Goal: Task Accomplishment & Management: Use online tool/utility

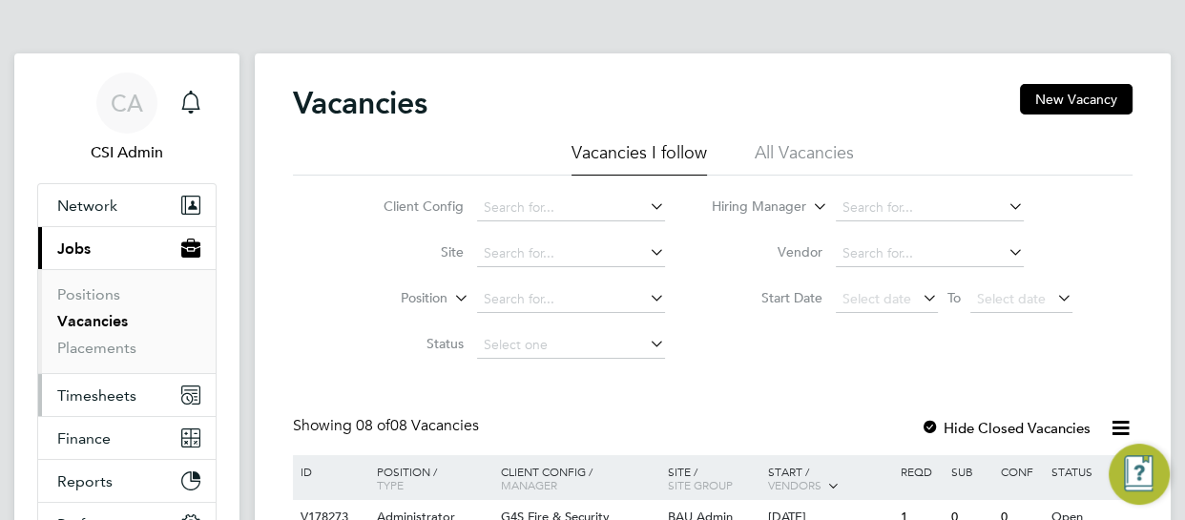
click at [110, 402] on span "Timesheets" at bounding box center [96, 395] width 79 height 18
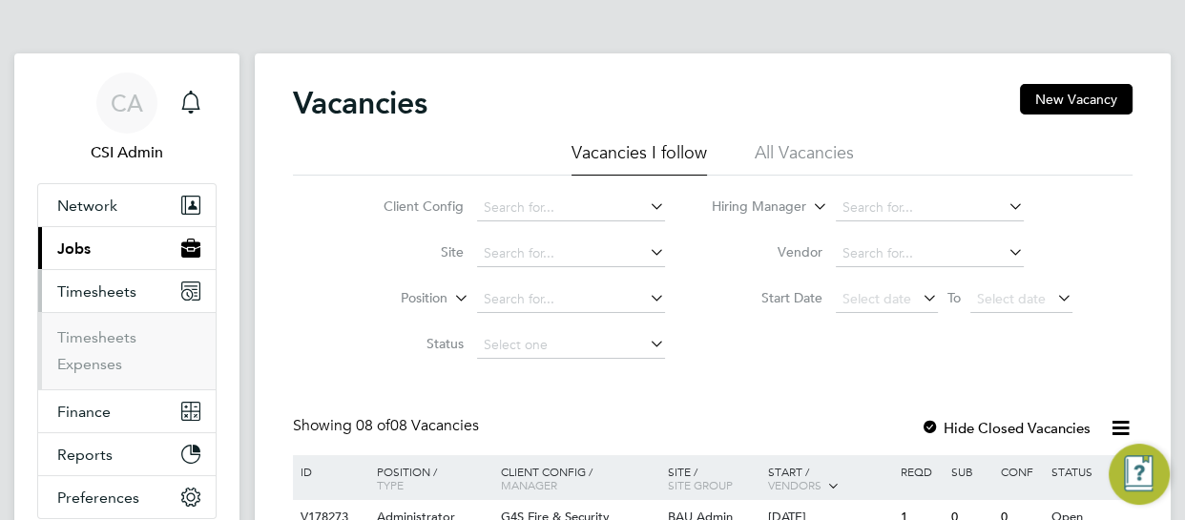
click at [115, 345] on li "Timesheets" at bounding box center [128, 341] width 143 height 27
click at [118, 338] on link "Timesheets" at bounding box center [96, 337] width 79 height 18
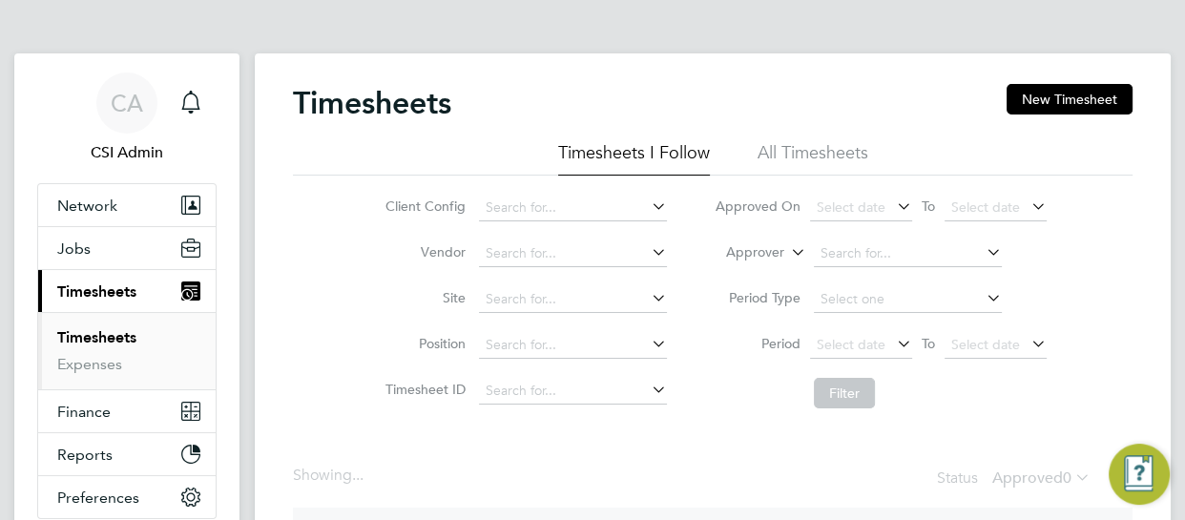
click at [293, 311] on div "Client Config Vendor Site Position Timesheet ID Approved On Select date To Sele…" at bounding box center [712, 296] width 839 height 242
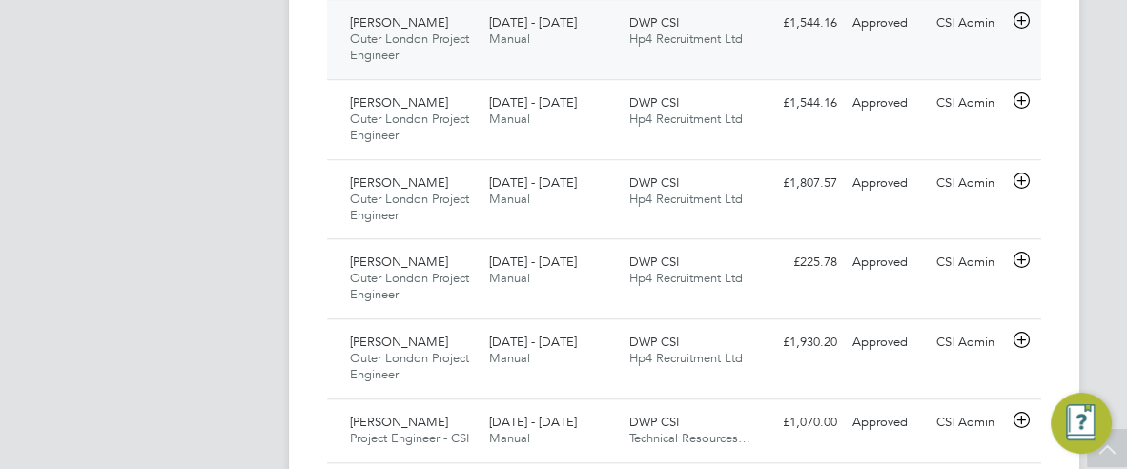
scroll to position [48, 142]
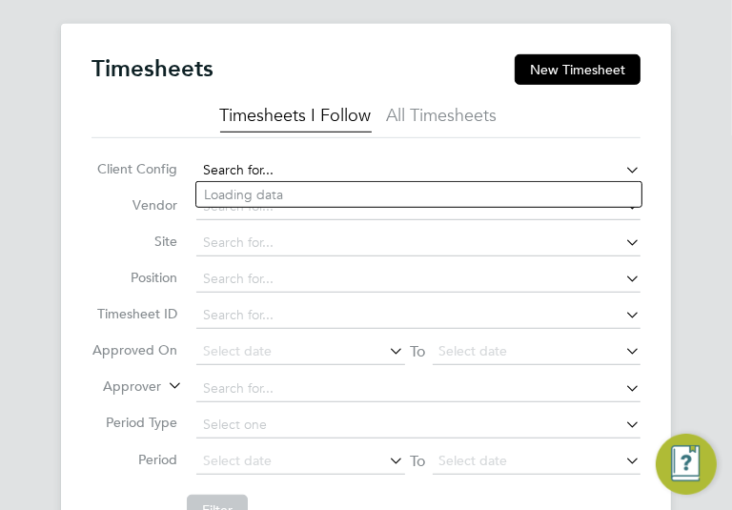
click at [220, 168] on input at bounding box center [418, 170] width 444 height 27
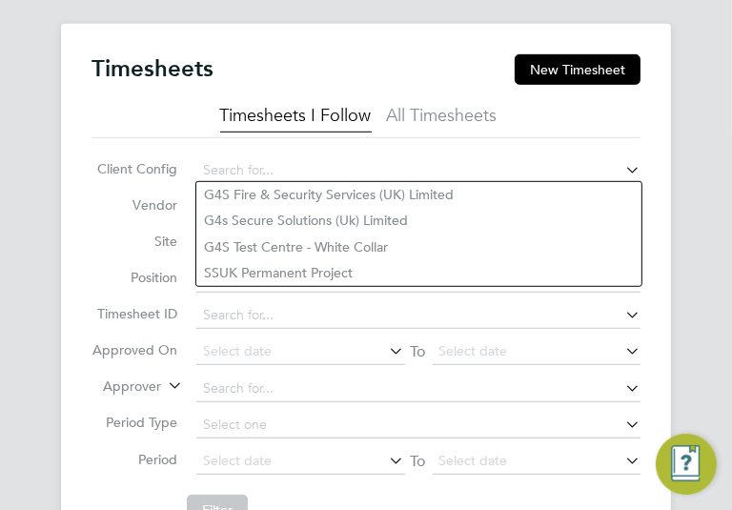
click at [121, 189] on li "Vendor" at bounding box center [366, 202] width 549 height 36
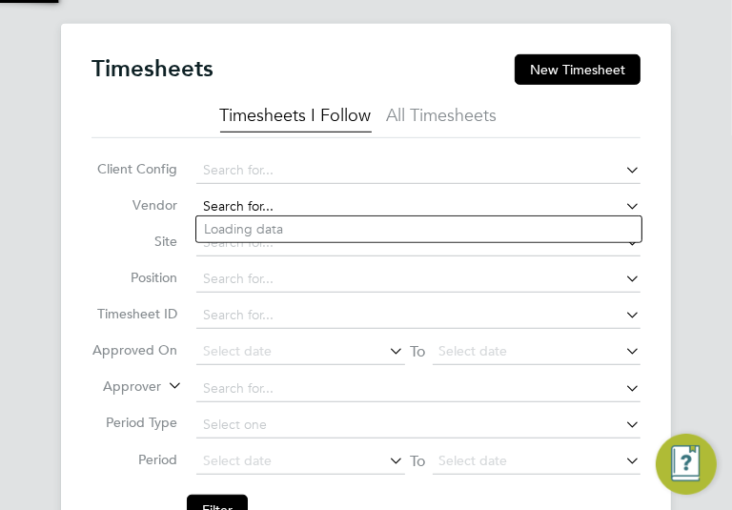
click at [251, 201] on input at bounding box center [418, 207] width 444 height 27
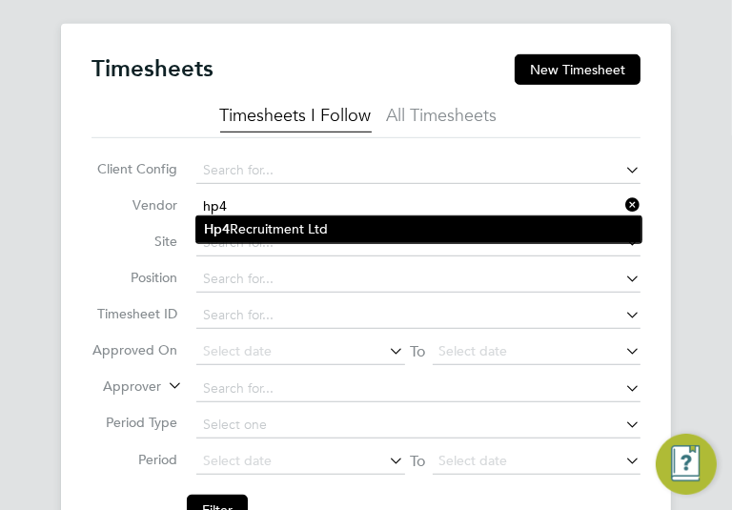
click at [255, 223] on li "Hp4 Recruitment Ltd" at bounding box center [418, 229] width 445 height 26
type input "Hp4 Recruitment Ltd"
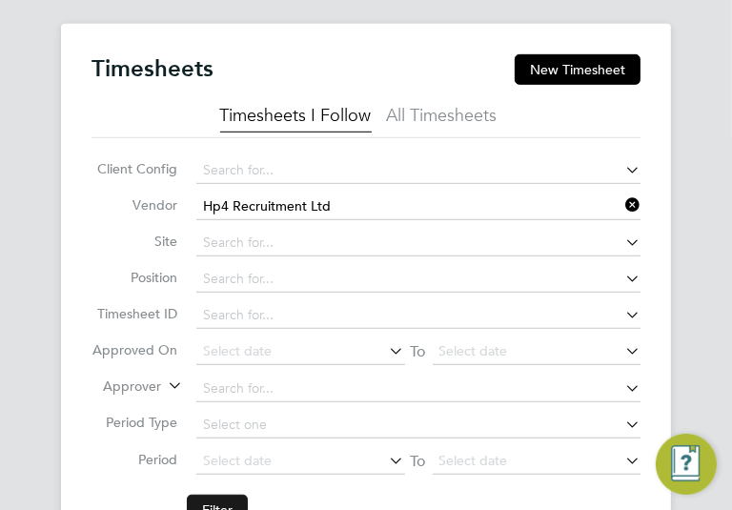
click at [236, 495] on button "Filter" at bounding box center [217, 510] width 61 height 31
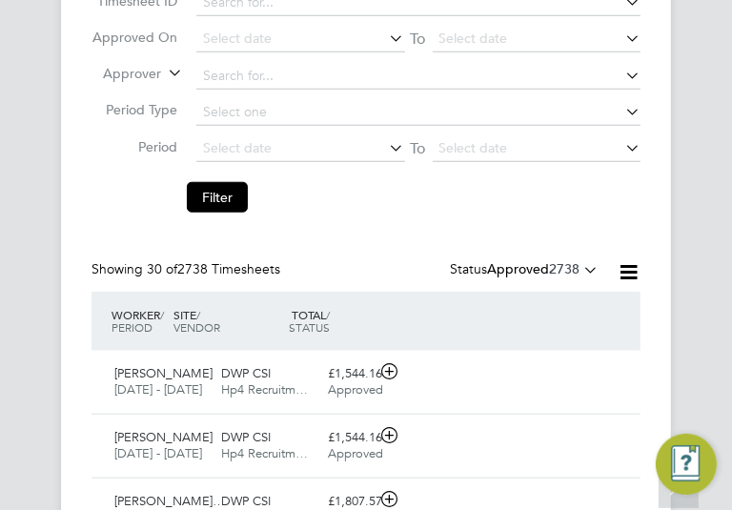
click at [517, 261] on label "Approved 2738" at bounding box center [543, 268] width 112 height 17
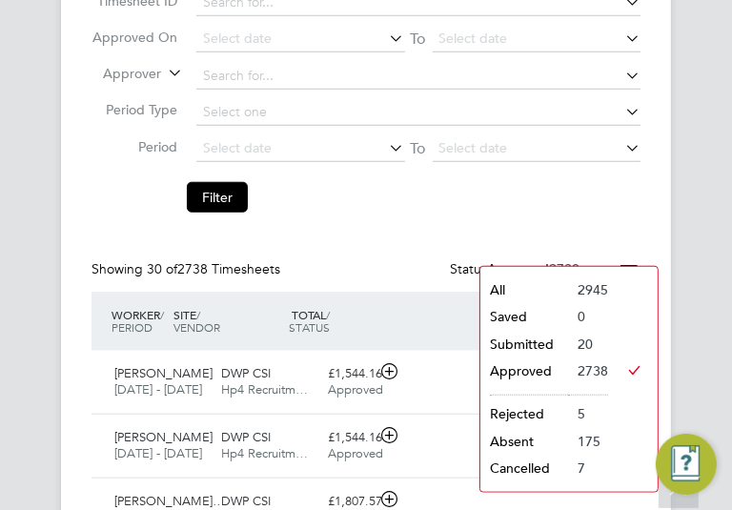
click at [501, 344] on li "Submitted" at bounding box center [525, 344] width 88 height 27
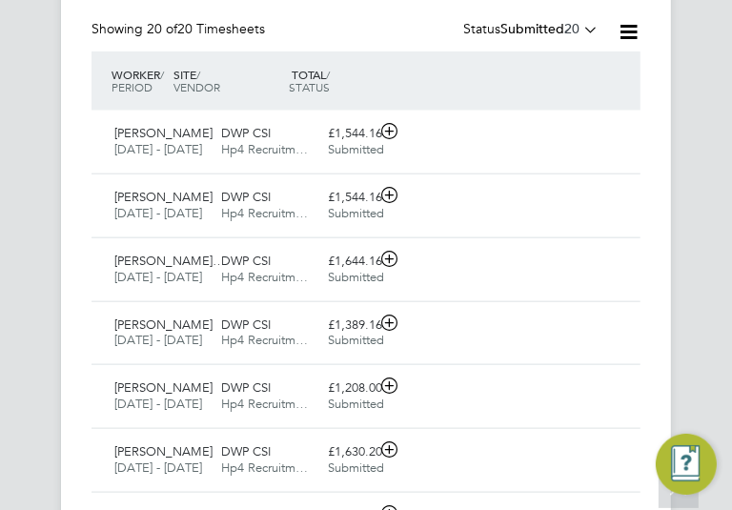
scroll to position [1147, 0]
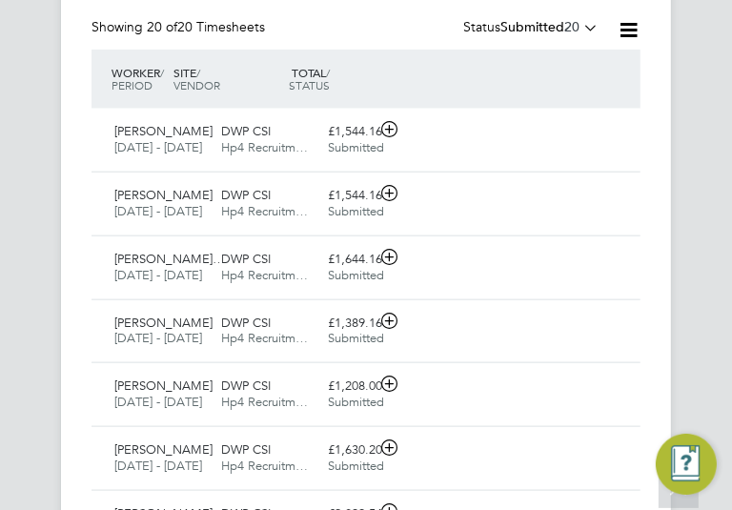
click at [21, 260] on div "Timesheets New Timesheet Timesheets I Follow All Timesheets Client Config Vendo…" at bounding box center [366, 445] width 732 height 1952
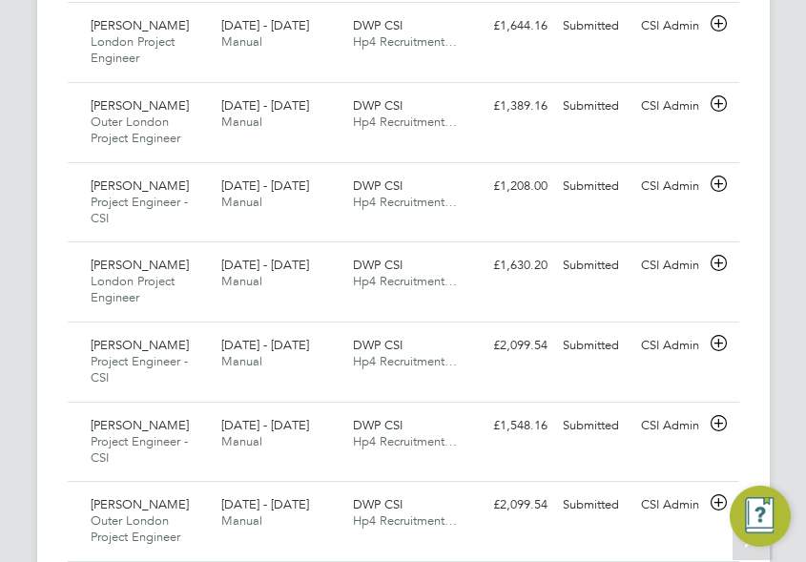
click at [7, 264] on div "Timesheets New Timesheet Timesheets I Follow All Timesheets Client Config Vendo…" at bounding box center [403, 249] width 806 height 2327
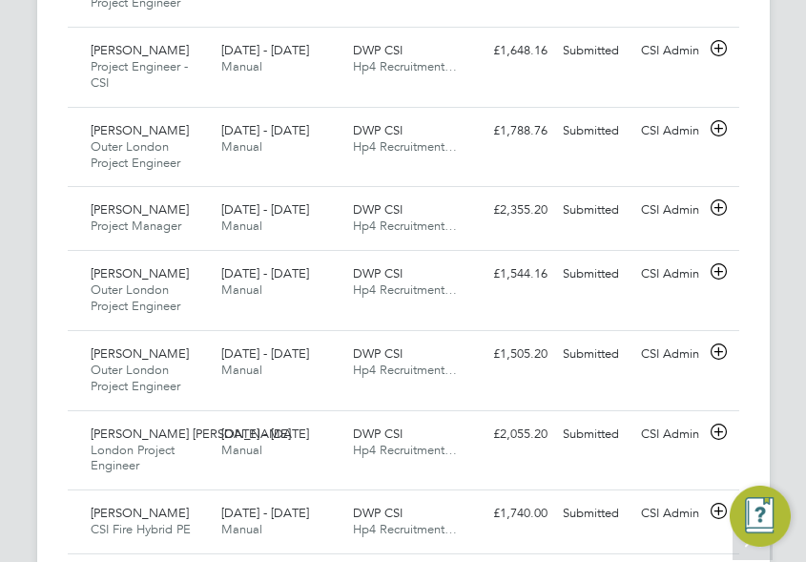
scroll to position [2102, 0]
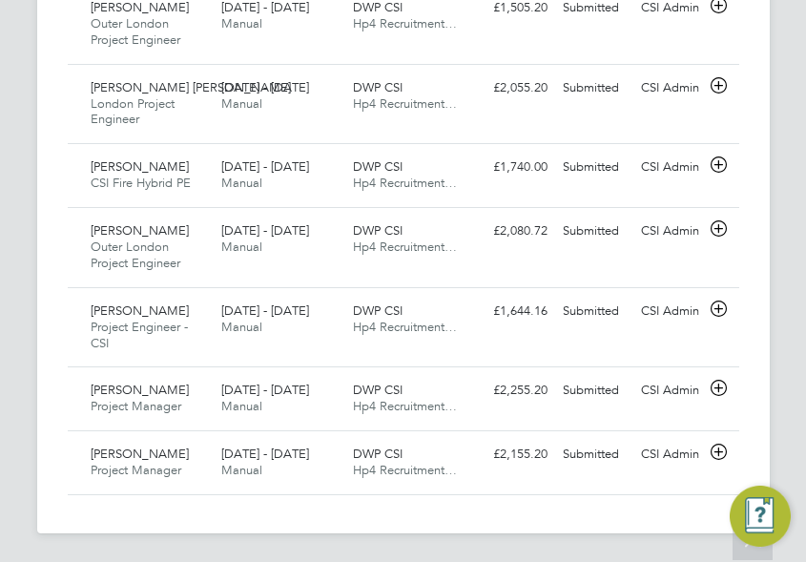
scroll to position [2412, 0]
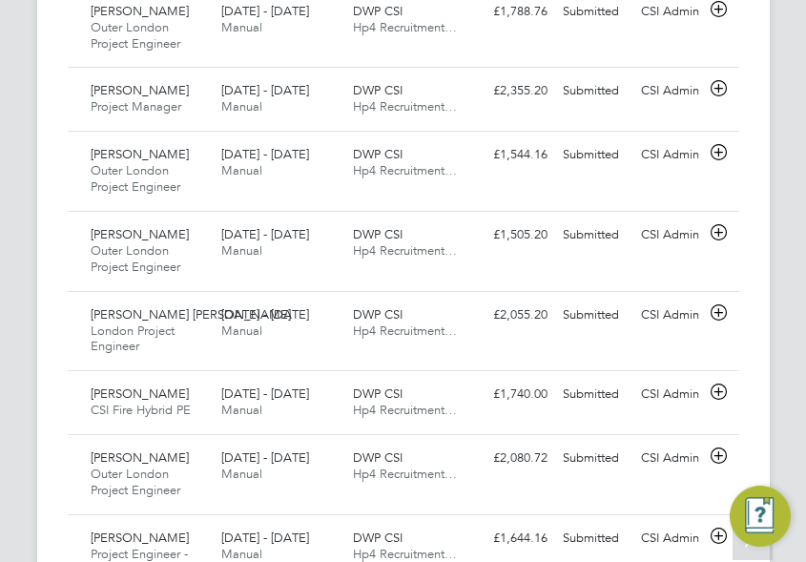
scroll to position [2145, 0]
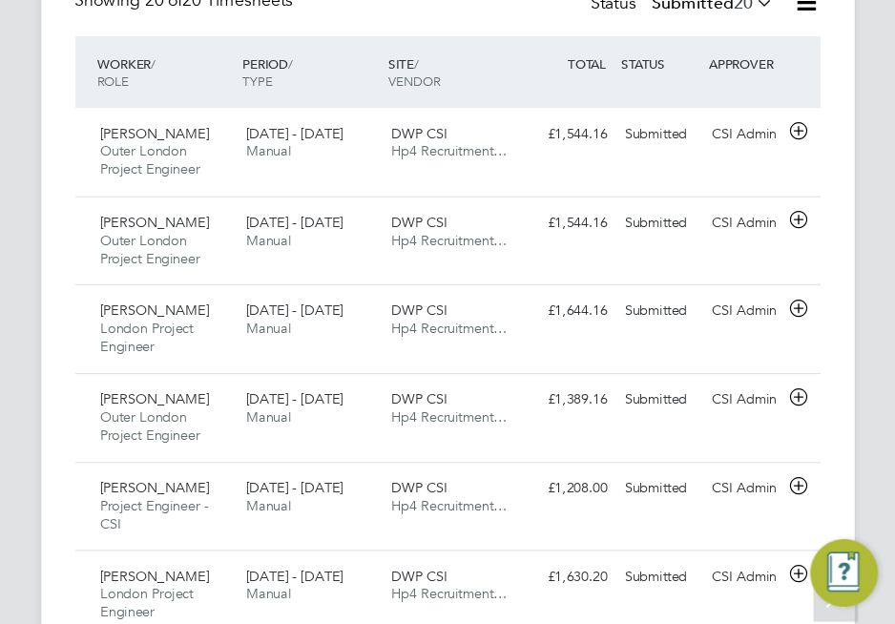
scroll to position [10, 10]
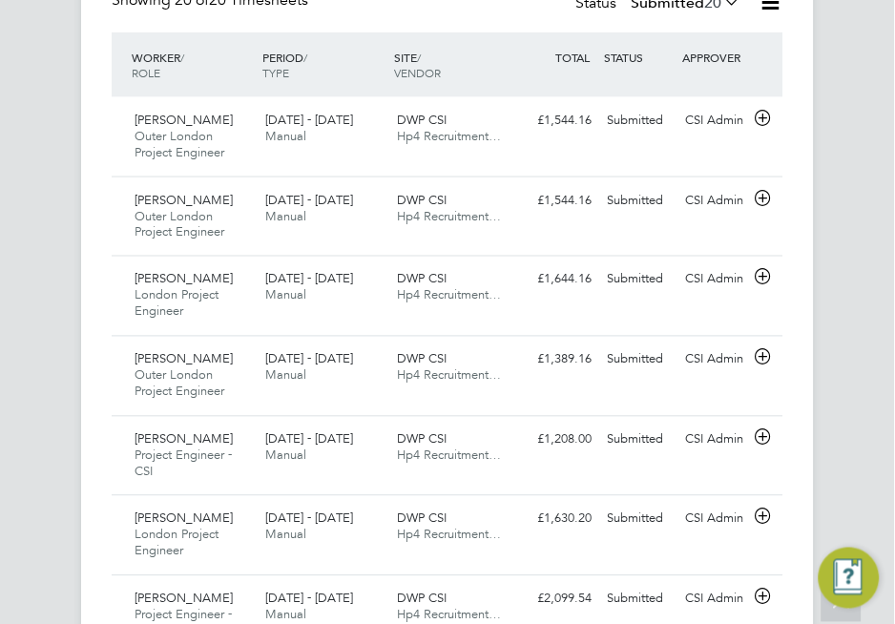
click at [31, 306] on div "Timesheets New Timesheet Timesheets I Follow All Timesheets Client Config Vendo…" at bounding box center [447, 503] width 895 height 2327
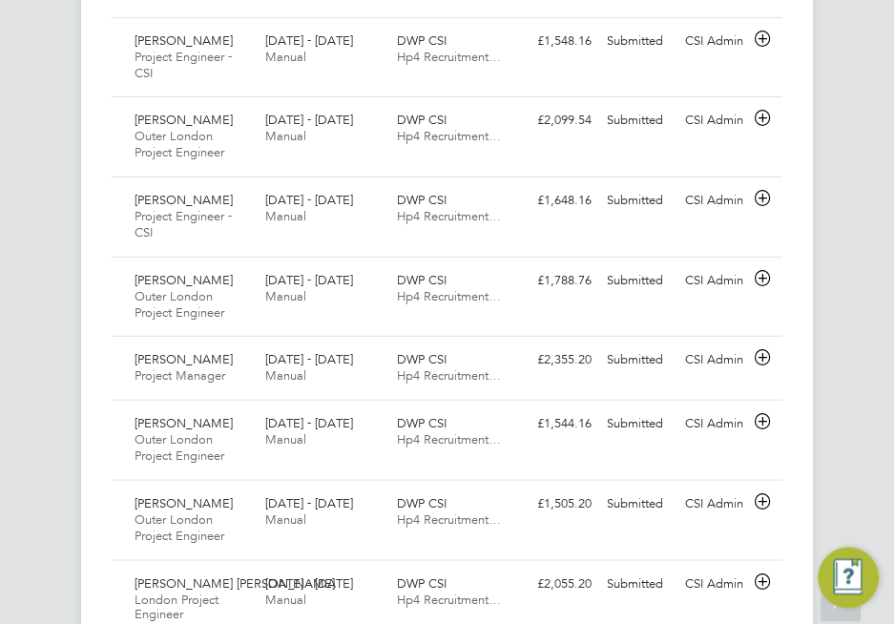
scroll to position [1912, 0]
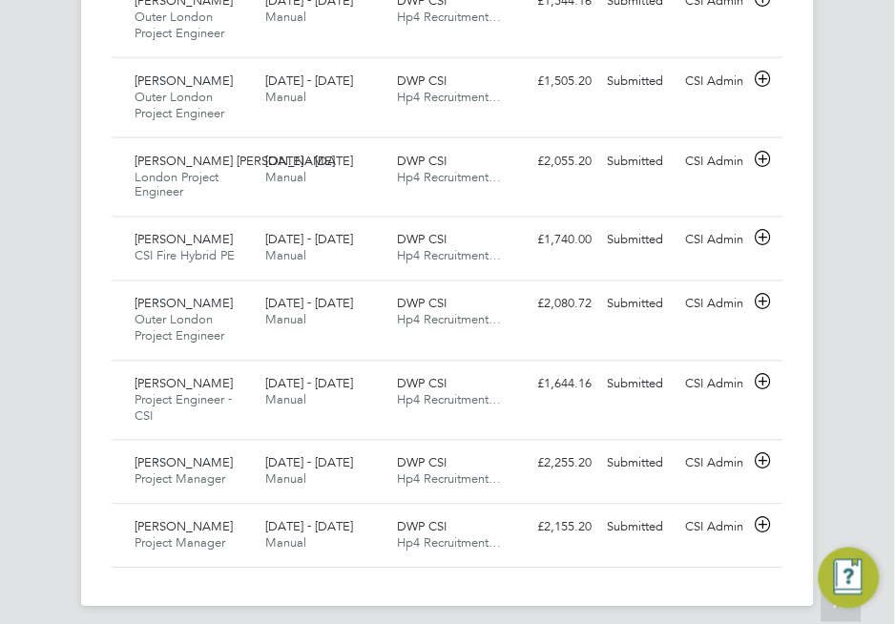
scroll to position [2351, 0]
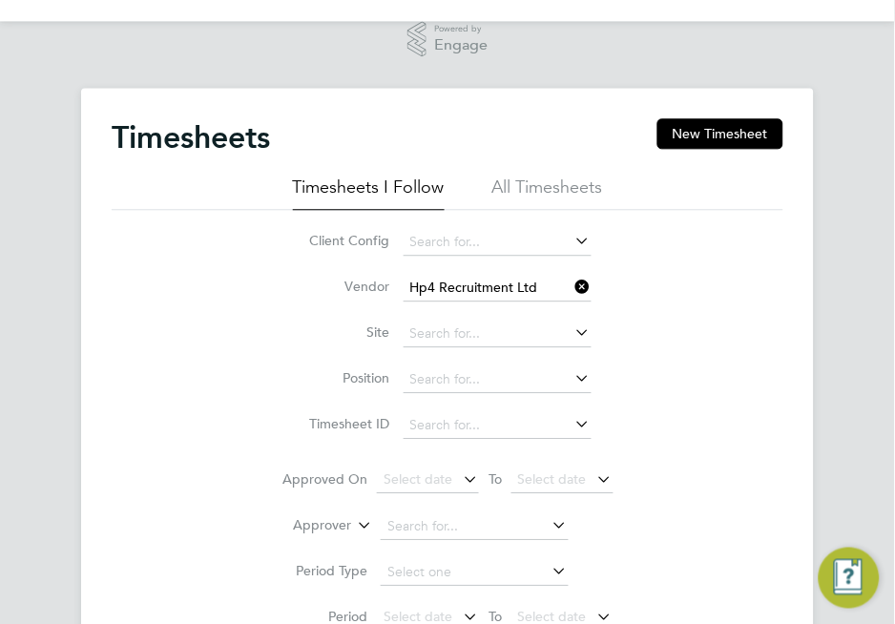
scroll to position [550, 0]
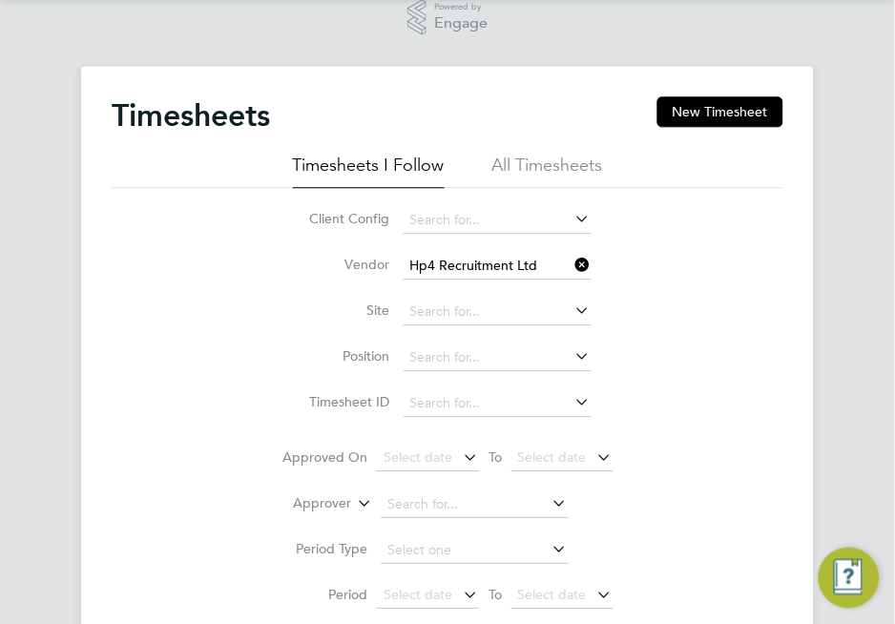
click at [572, 268] on icon at bounding box center [572, 264] width 0 height 27
click at [553, 270] on input at bounding box center [497, 266] width 188 height 27
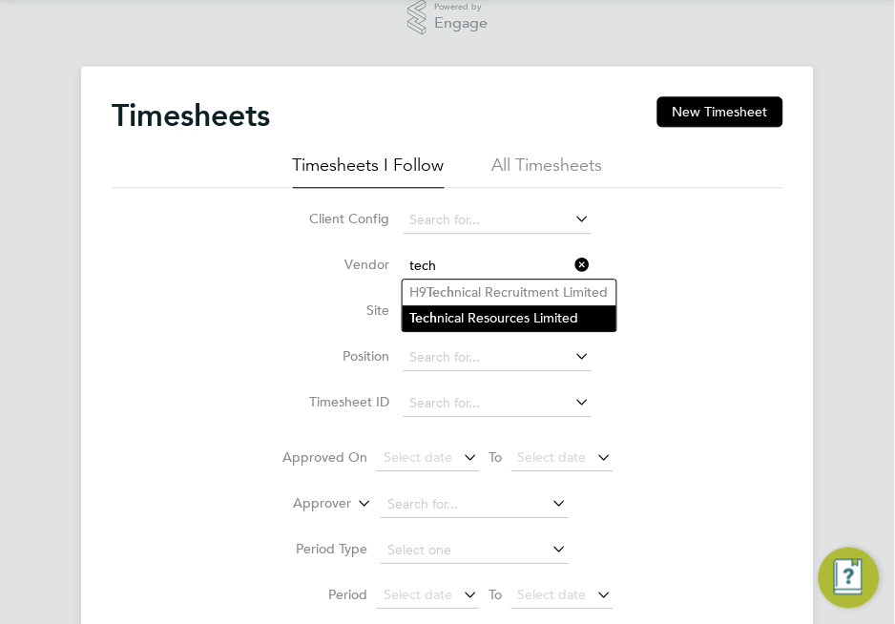
click at [555, 316] on li "Tech nical Resources Limited" at bounding box center [509, 318] width 214 height 26
type input "Technical Resources Limited"
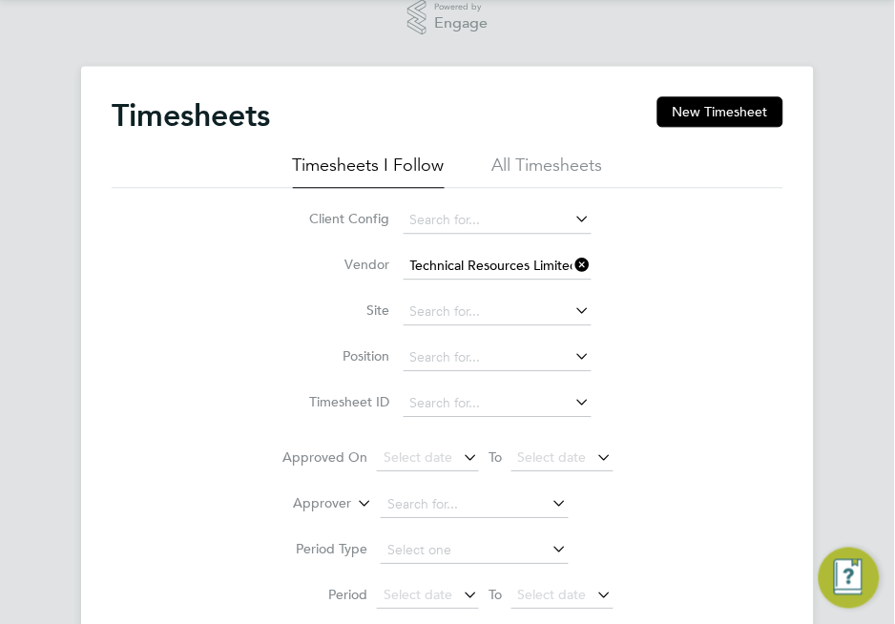
click at [655, 272] on div "Client Config Vendor Technical Resources Limited Site Position Timesheet ID App…" at bounding box center [447, 428] width 671 height 481
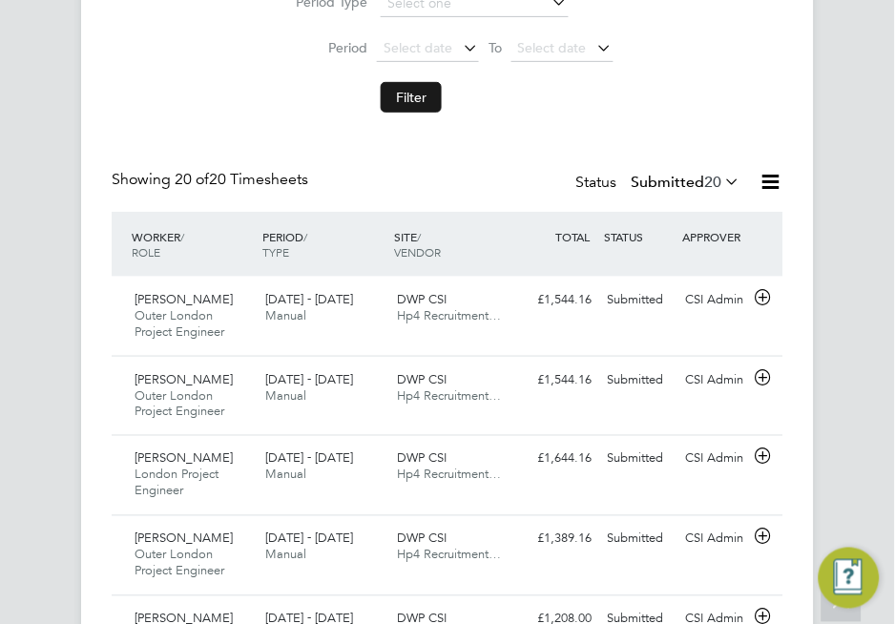
click at [394, 100] on button "Filter" at bounding box center [411, 97] width 61 height 31
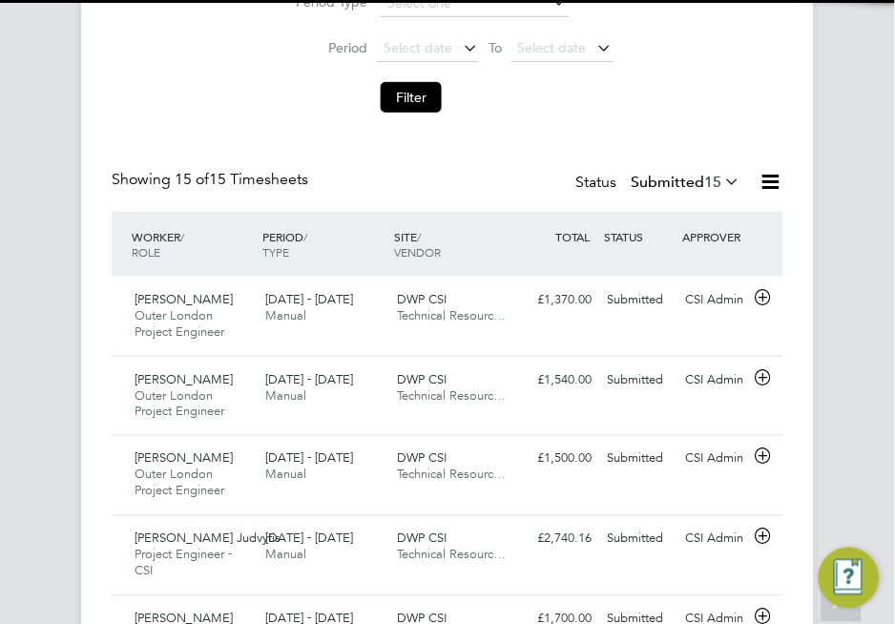
click at [127, 236] on div "WORKER / ROLE" at bounding box center [193, 244] width 132 height 50
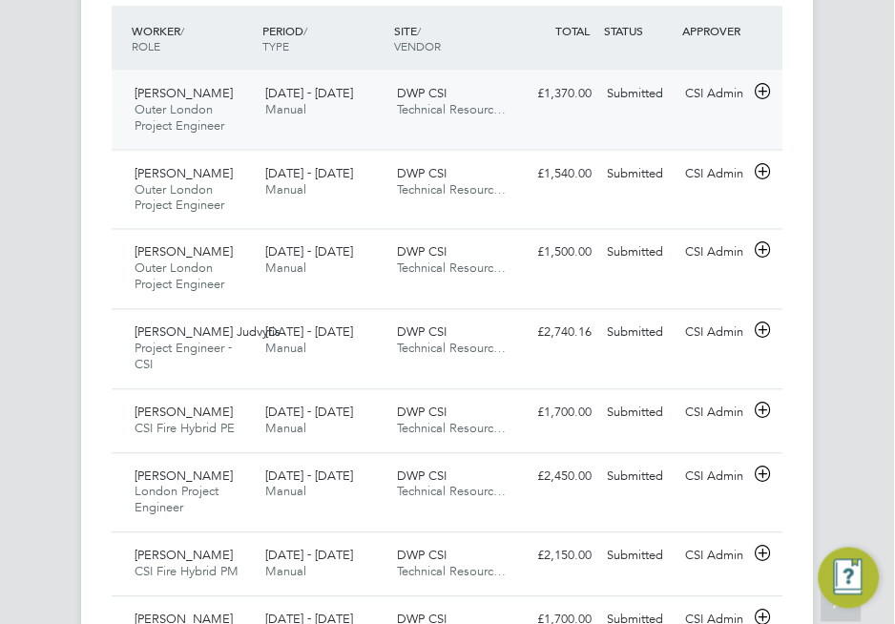
scroll to position [1309, 0]
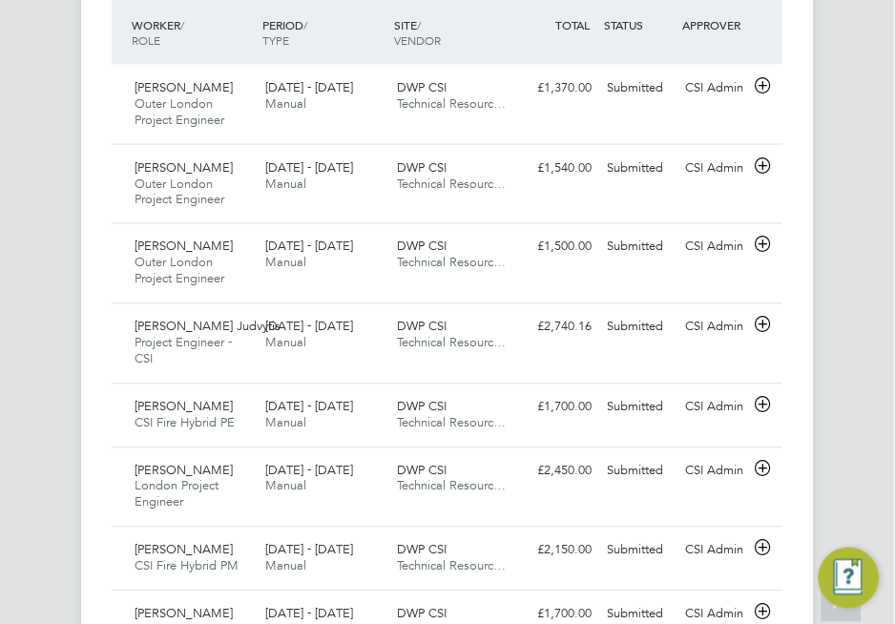
click at [56, 345] on div "Timesheets New Timesheet Timesheets I Follow All Timesheets Client Config Vendo…" at bounding box center [447, 240] width 895 height 1864
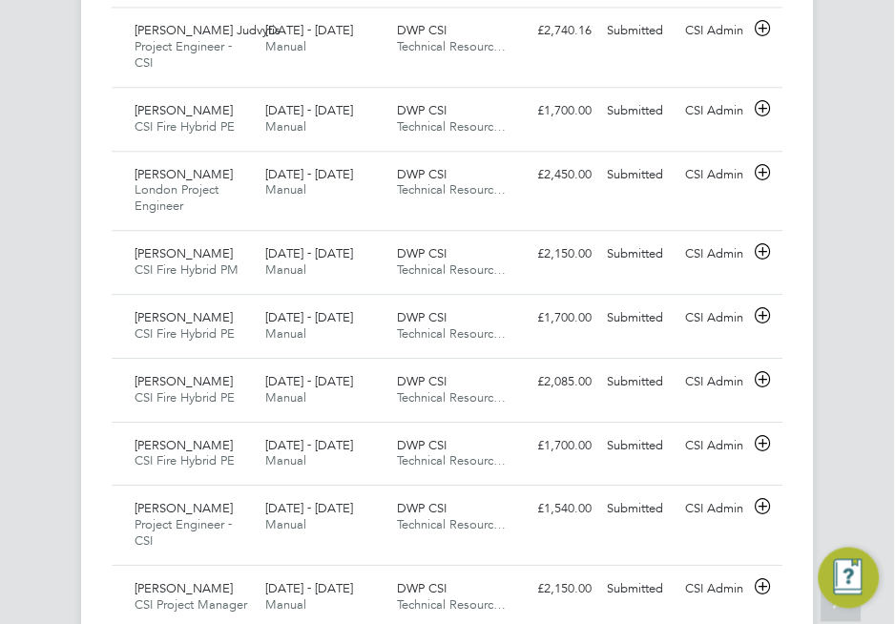
scroll to position [1647, 0]
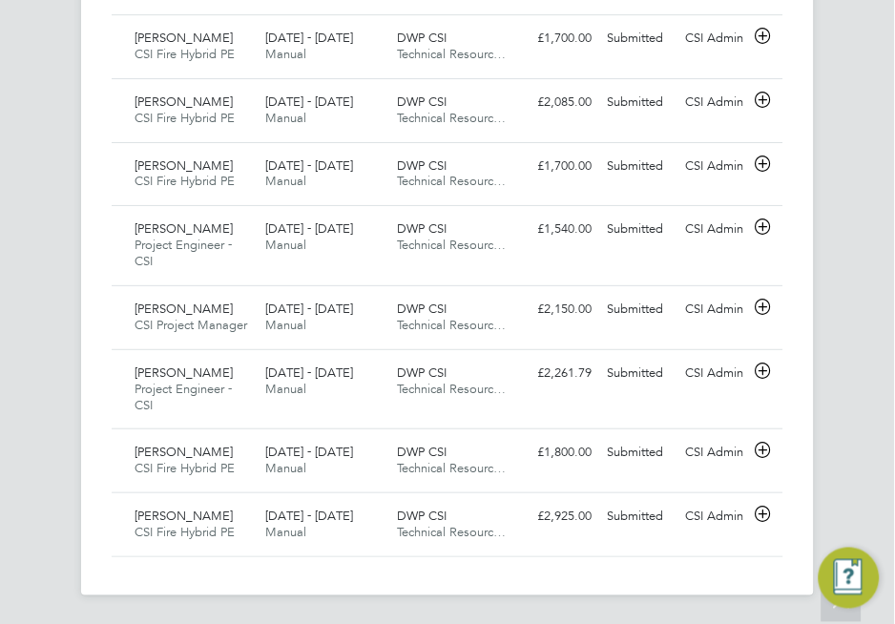
scroll to position [1886, 0]
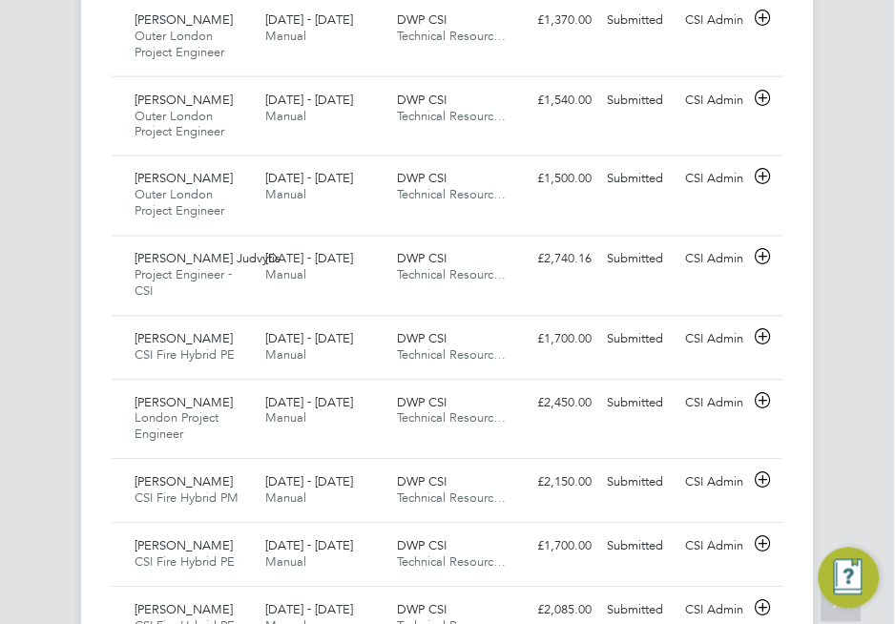
scroll to position [1378, 0]
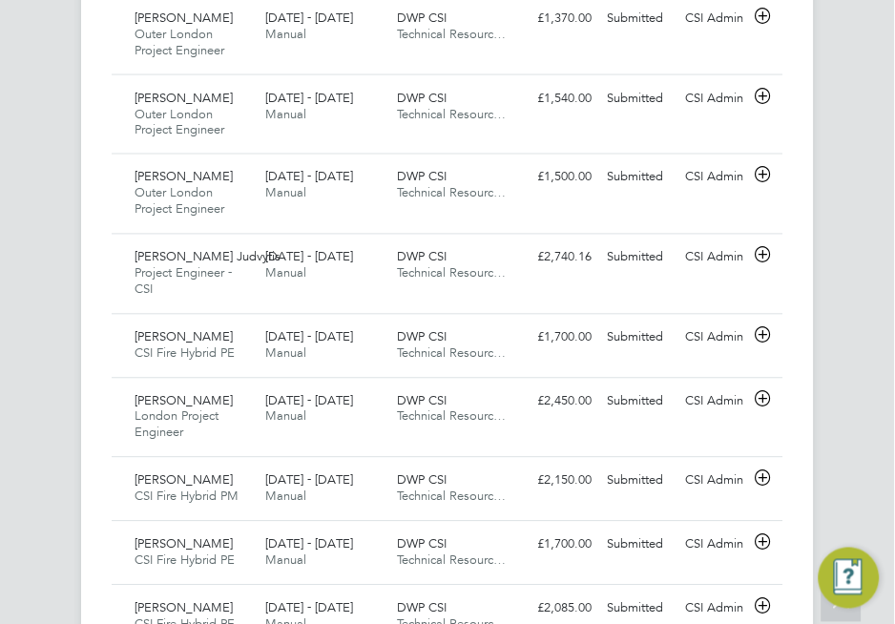
click at [52, 255] on div "Timesheets New Timesheet Timesheets I Follow All Timesheets Client Config Vendo…" at bounding box center [447, 170] width 895 height 1864
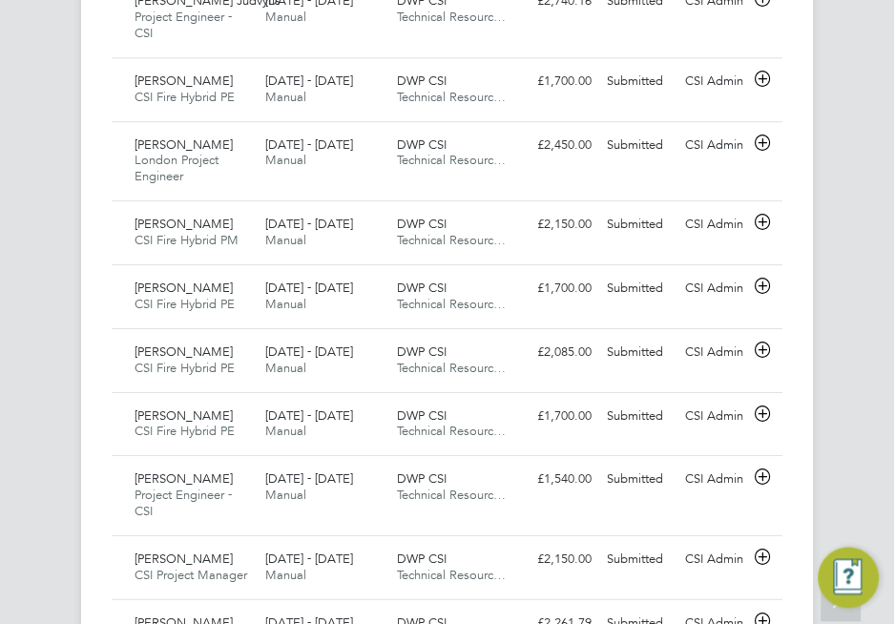
scroll to position [1675, 0]
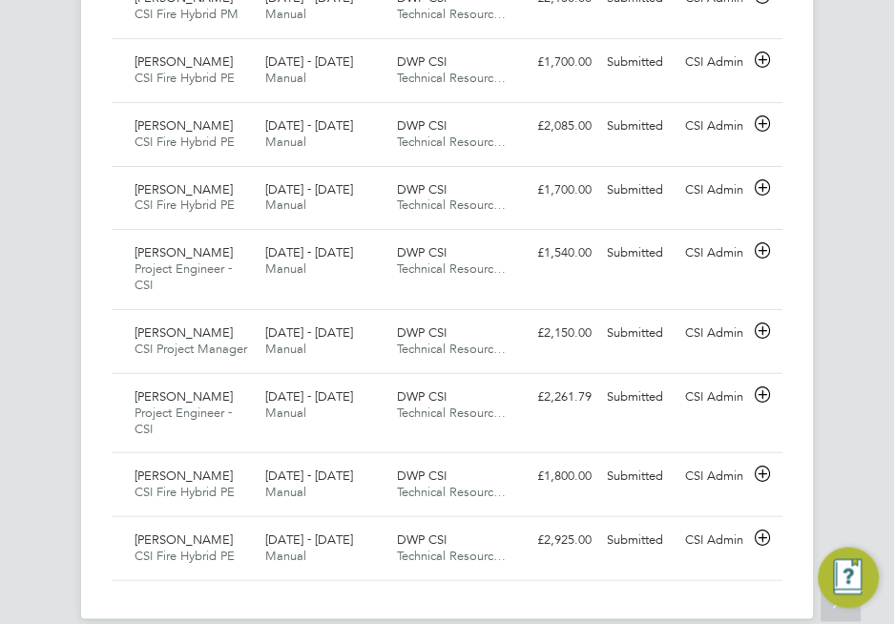
scroll to position [1886, 0]
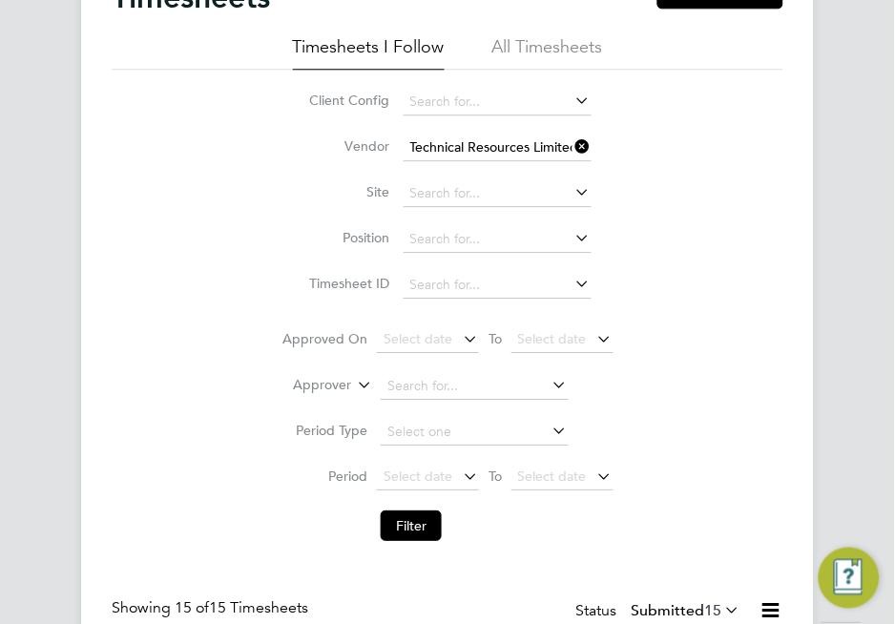
scroll to position [673, 0]
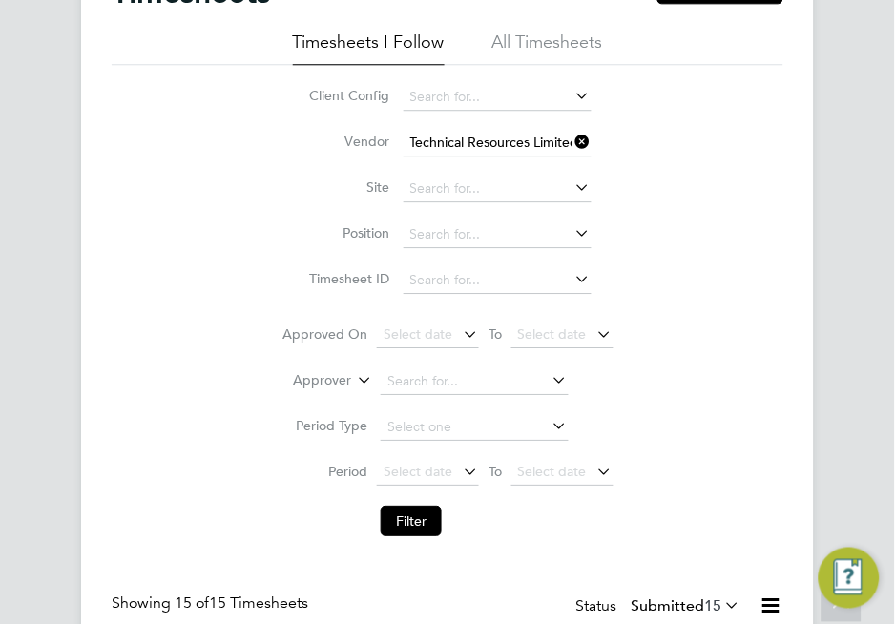
click at [572, 146] on icon at bounding box center [572, 141] width 0 height 27
click at [487, 139] on input at bounding box center [497, 143] width 188 height 27
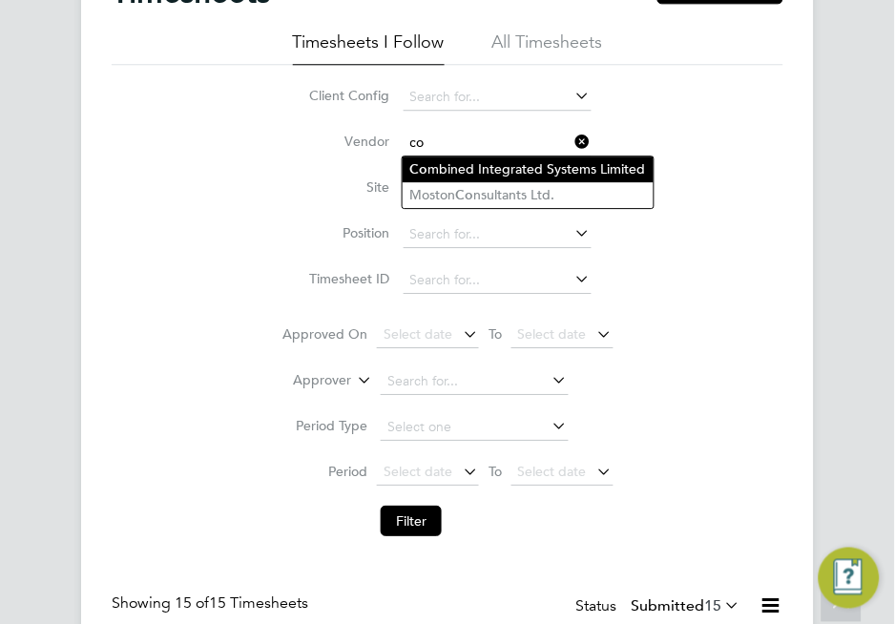
click at [500, 172] on li "Co mbined Integrated Systems Limited" at bounding box center [527, 169] width 251 height 26
type input "Combined Integrated Systems Limited"
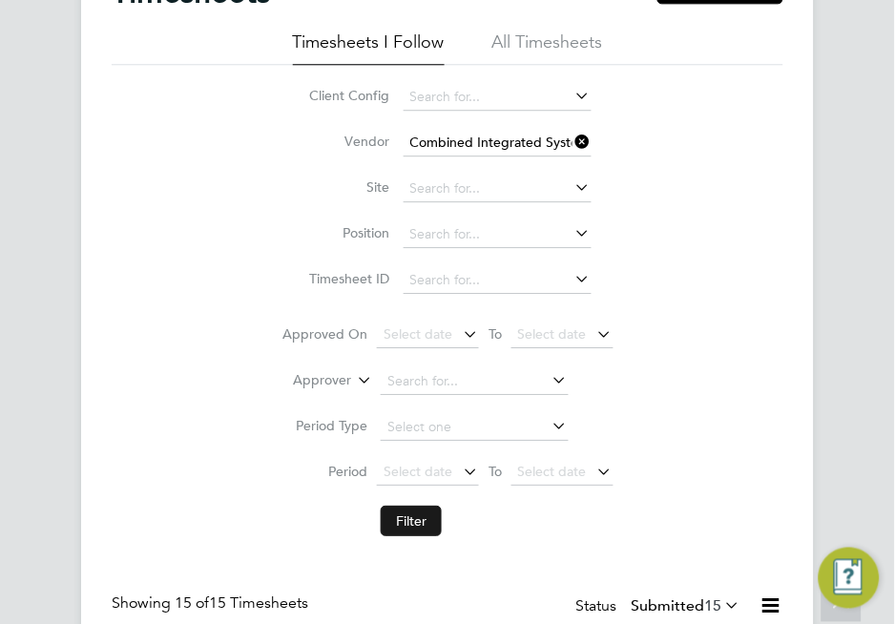
click at [423, 516] on button "Filter" at bounding box center [411, 520] width 61 height 31
click at [192, 424] on div "Client Config Vendor Combined Integrated Systems Limited Site Position Timeshee…" at bounding box center [447, 305] width 671 height 481
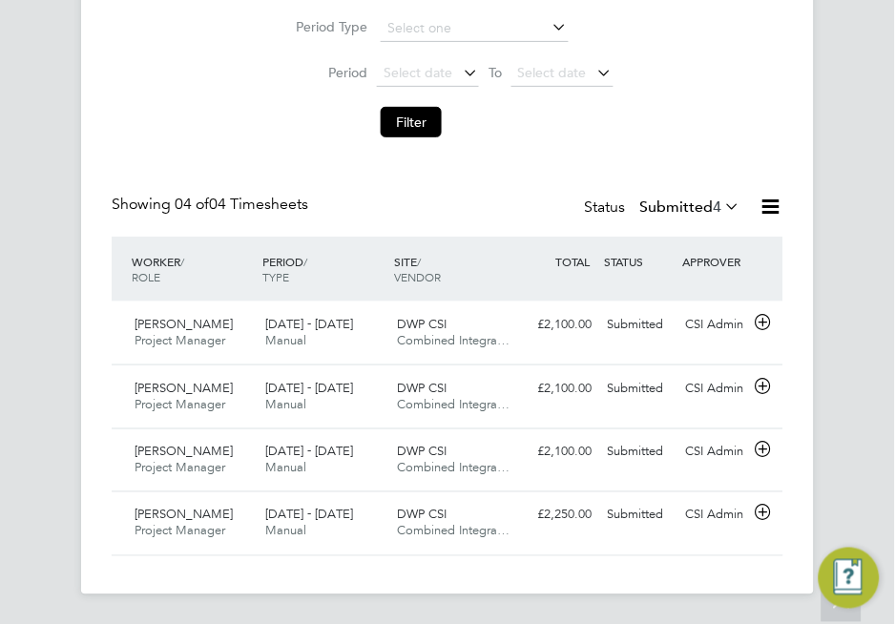
scroll to position [1073, 0]
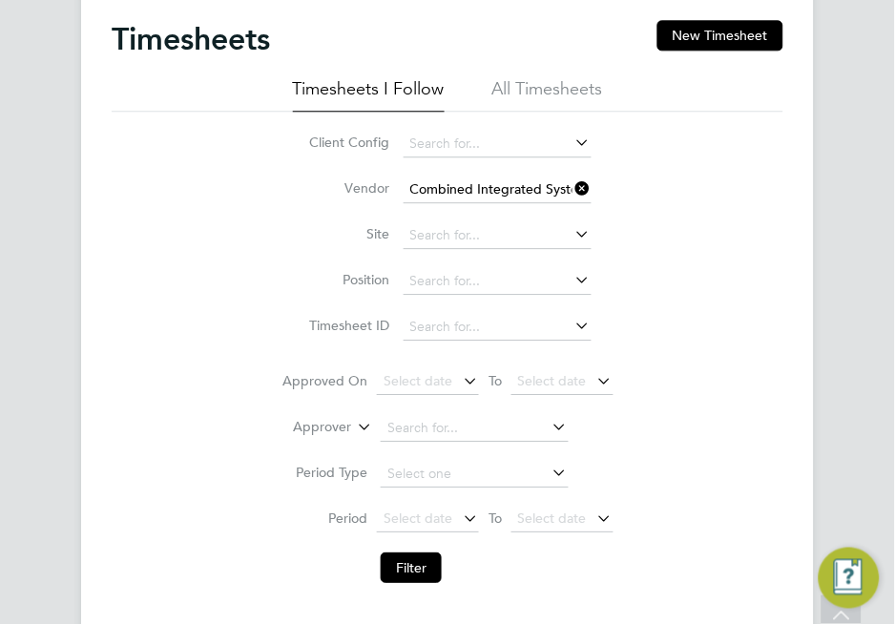
scroll to position [527, 0]
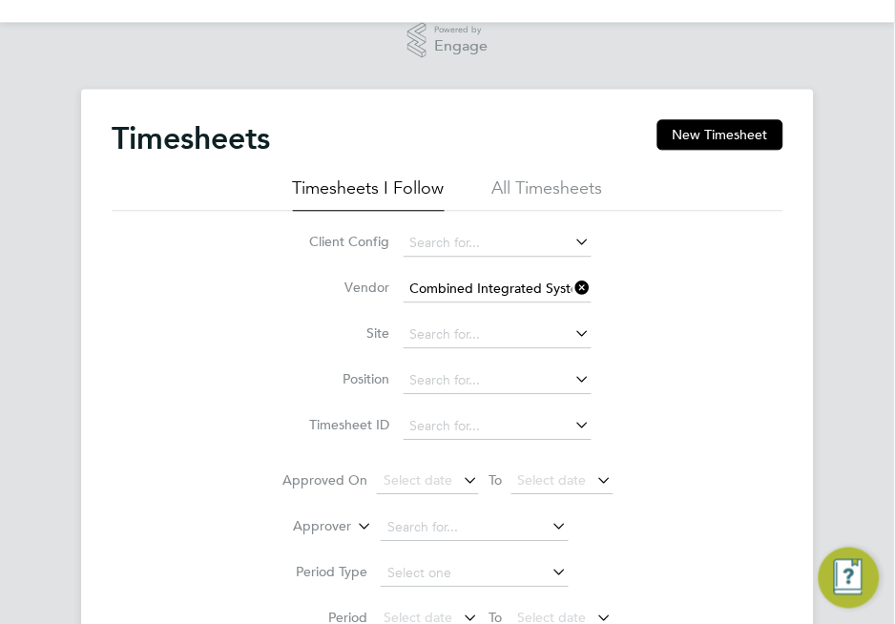
click at [572, 292] on icon at bounding box center [572, 287] width 0 height 27
click at [526, 284] on input at bounding box center [497, 289] width 188 height 27
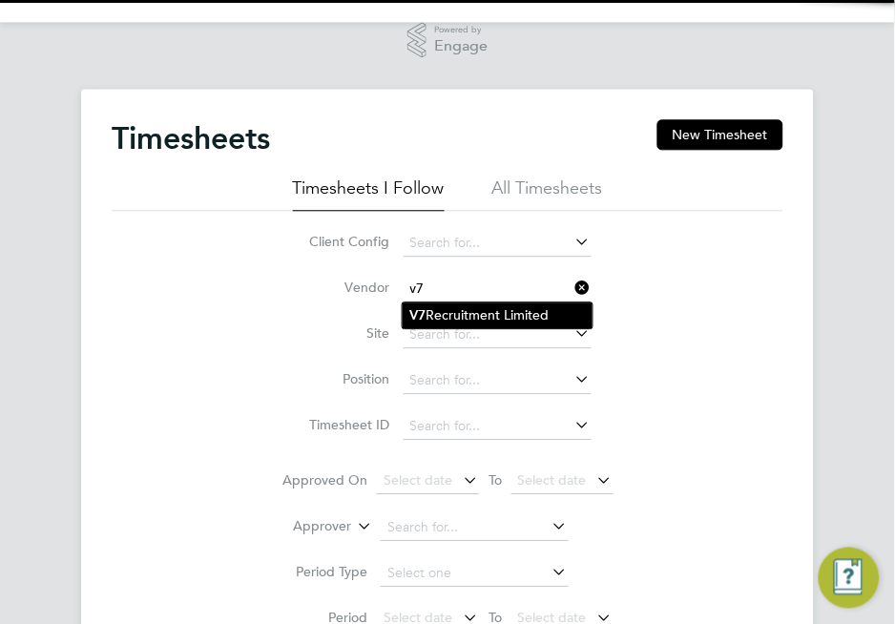
click at [513, 306] on li "V7 Recruitment Limited" at bounding box center [497, 315] width 190 height 26
type input "V7 Recruitment Limited"
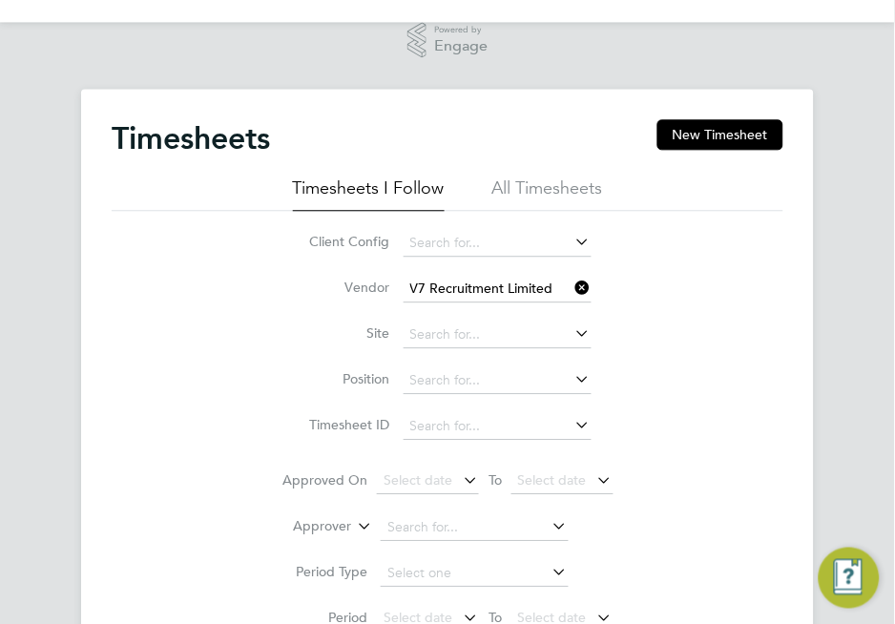
click at [678, 316] on div "Client Config Vendor V7 Recruitment Limited Site Position Timesheet ID Approved…" at bounding box center [447, 451] width 671 height 481
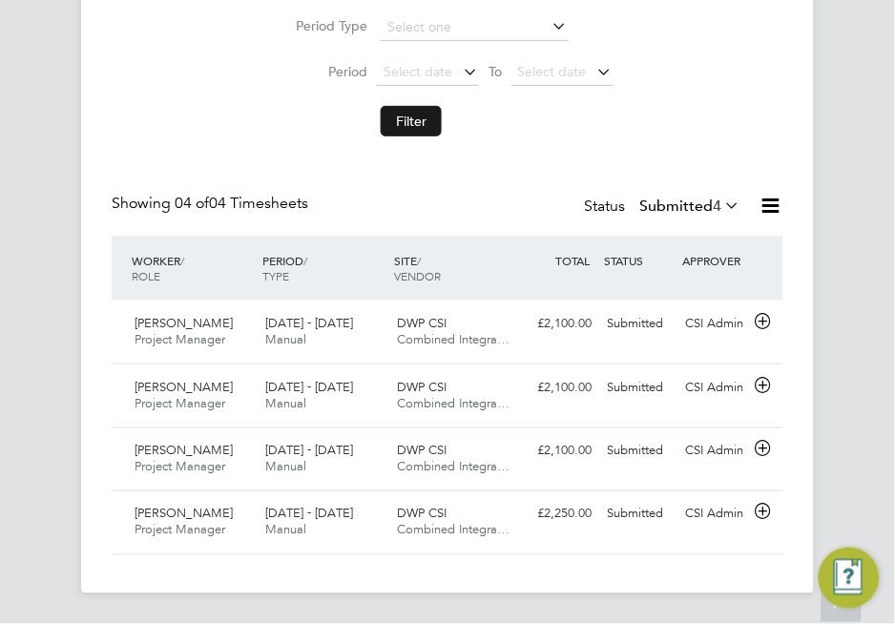
click at [426, 114] on button "Filter" at bounding box center [411, 121] width 61 height 31
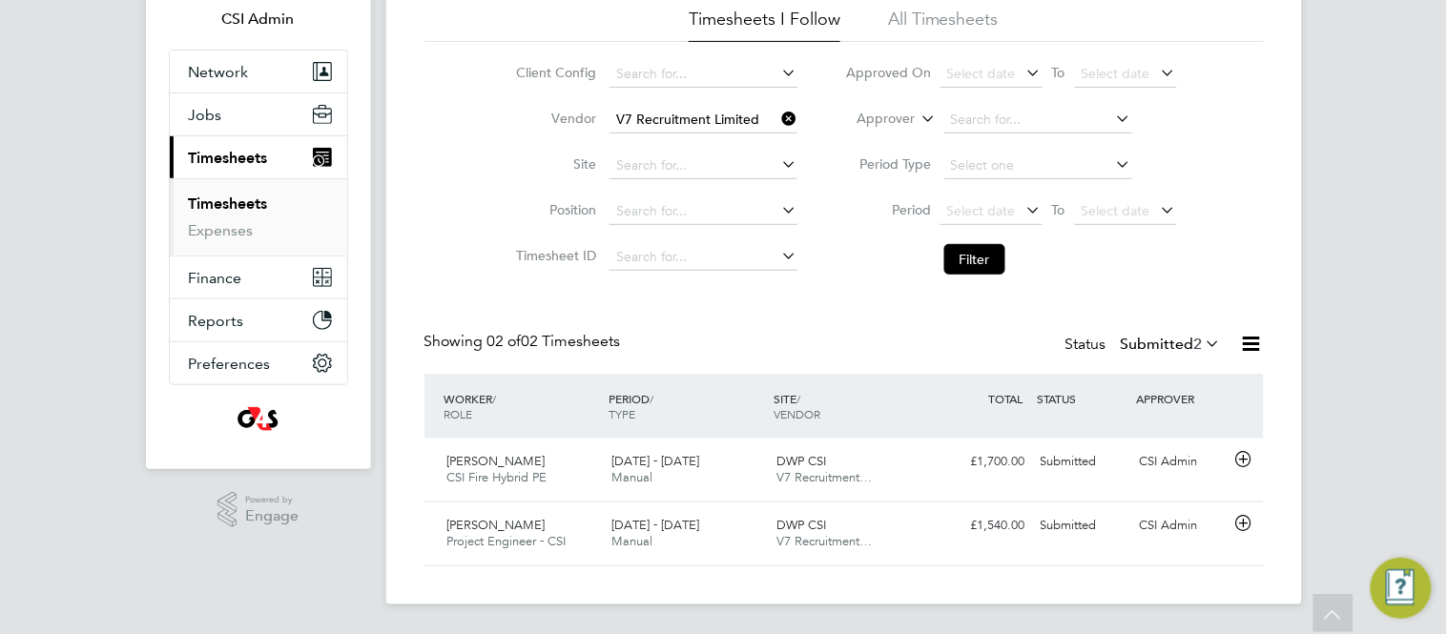
scroll to position [48, 166]
click at [778, 116] on icon at bounding box center [778, 118] width 0 height 27
click at [724, 113] on input at bounding box center [703, 120] width 188 height 27
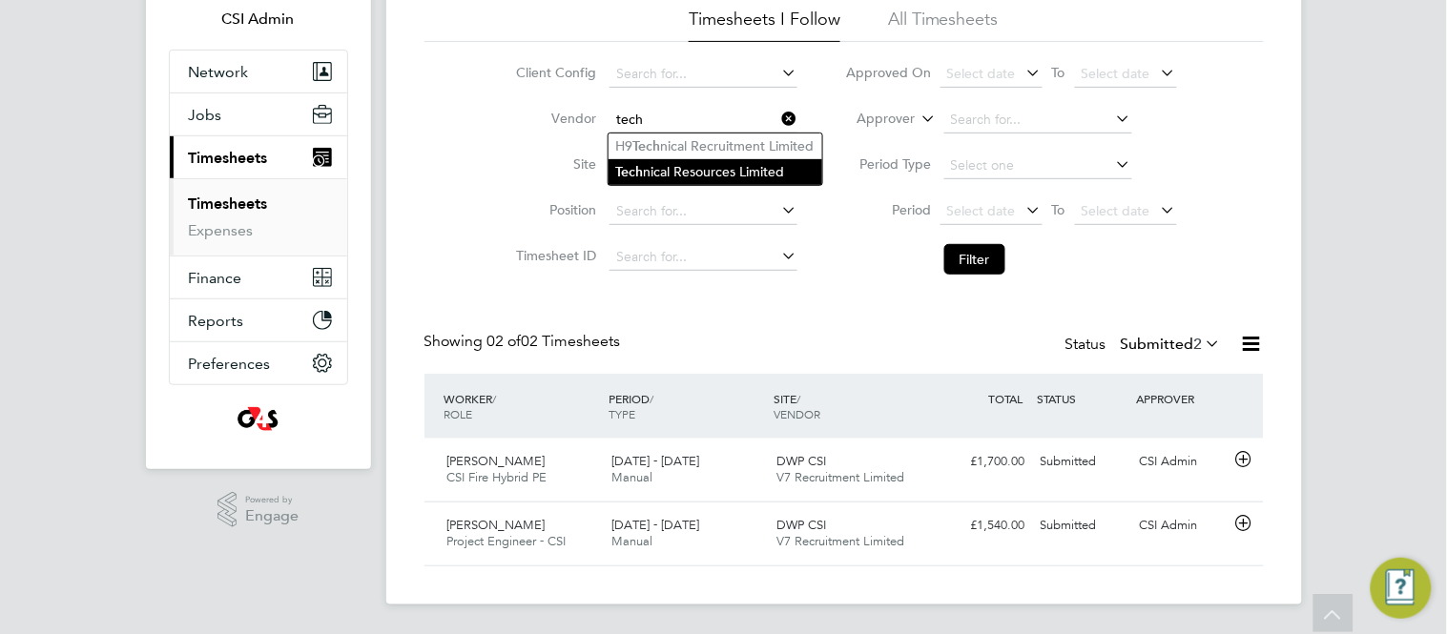
click at [705, 168] on li "Tech nical Resources Limited" at bounding box center [715, 172] width 214 height 26
type input "Technical Resources Limited"
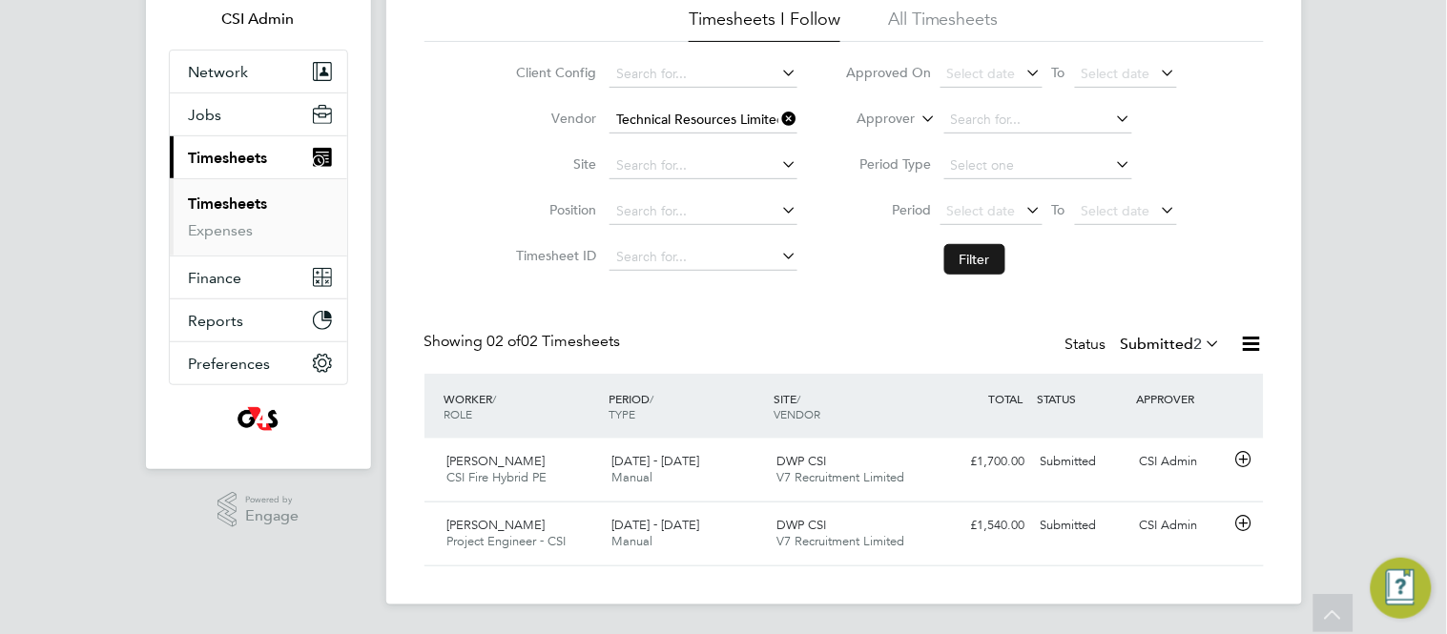
click at [982, 262] on button "Filter" at bounding box center [974, 259] width 61 height 31
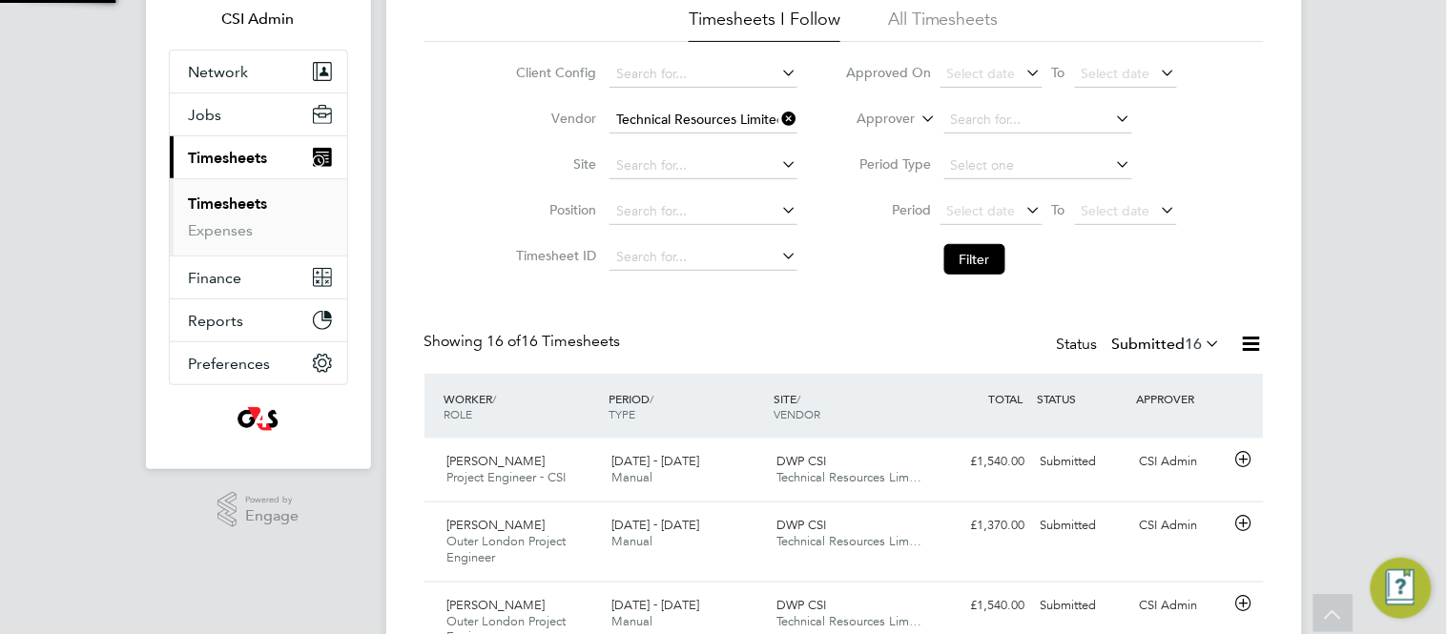
scroll to position [10, 10]
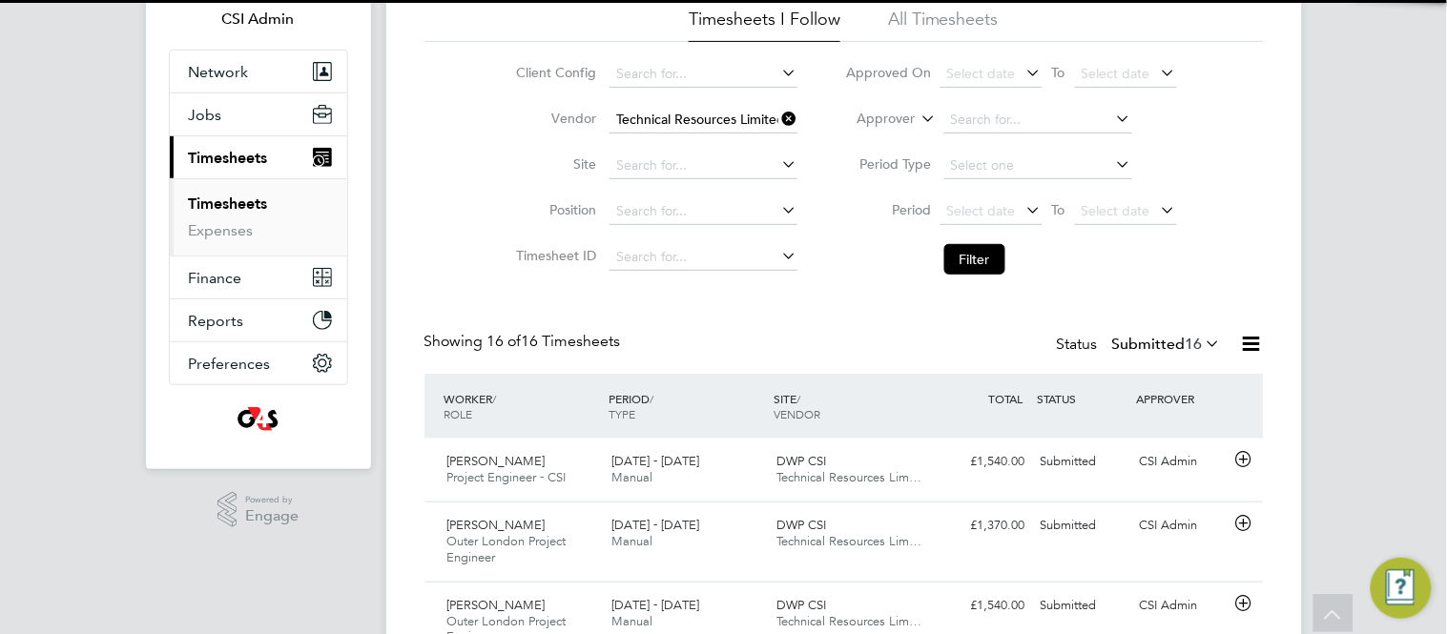
click at [428, 244] on div "Client Config Vendor Technical Resources Limited Site Position Timesheet ID App…" at bounding box center [843, 163] width 839 height 242
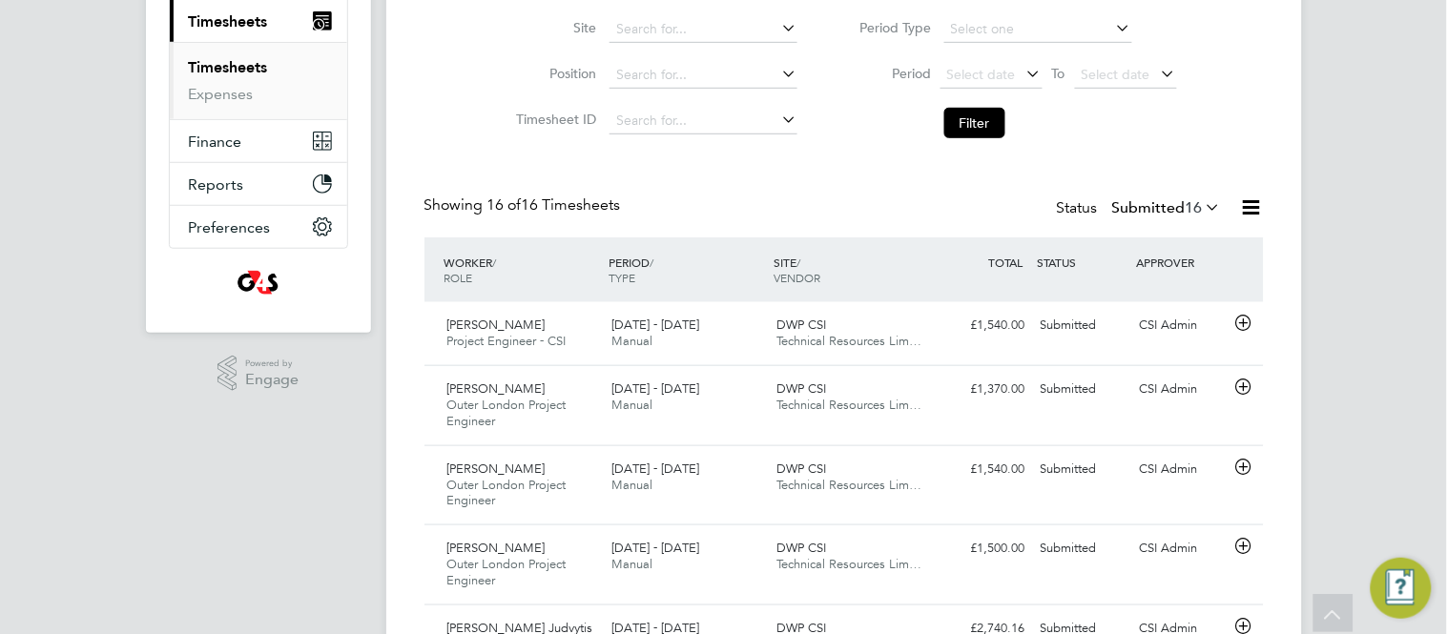
click at [447, 142] on div "Client Config Vendor Technical Resources Limited Site Position Timesheet ID App…" at bounding box center [843, 27] width 839 height 242
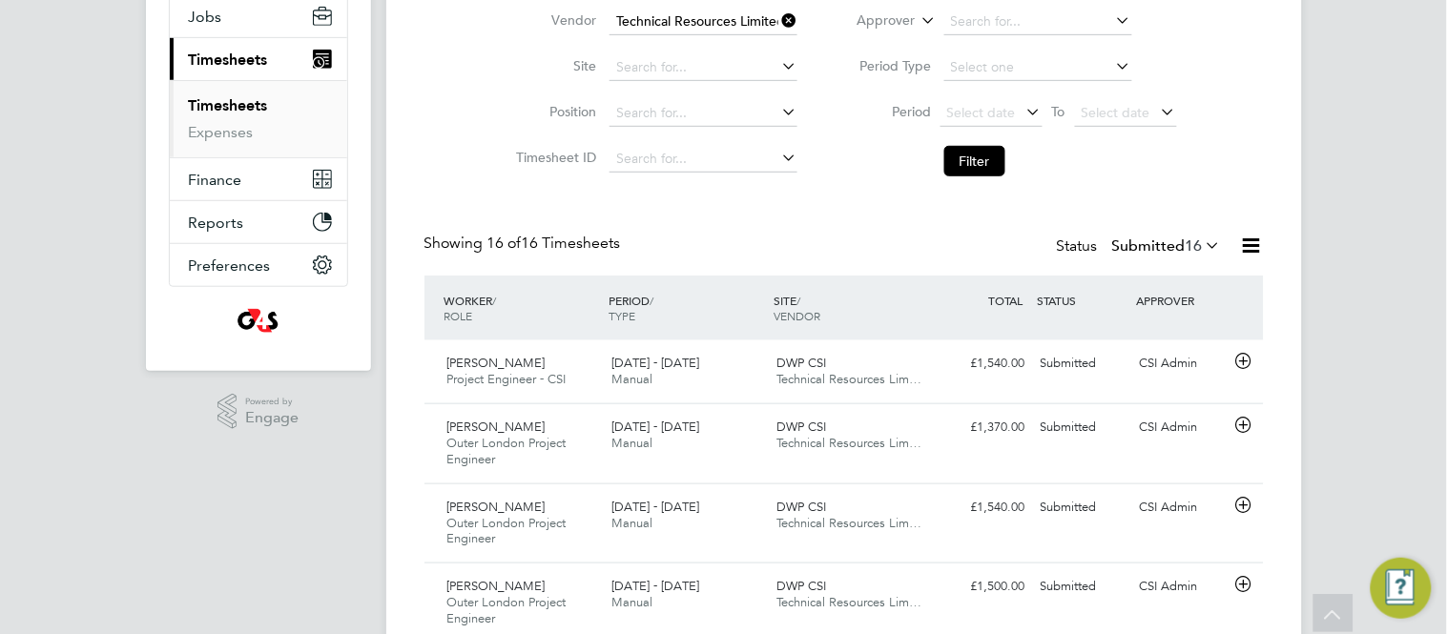
scroll to position [227, 0]
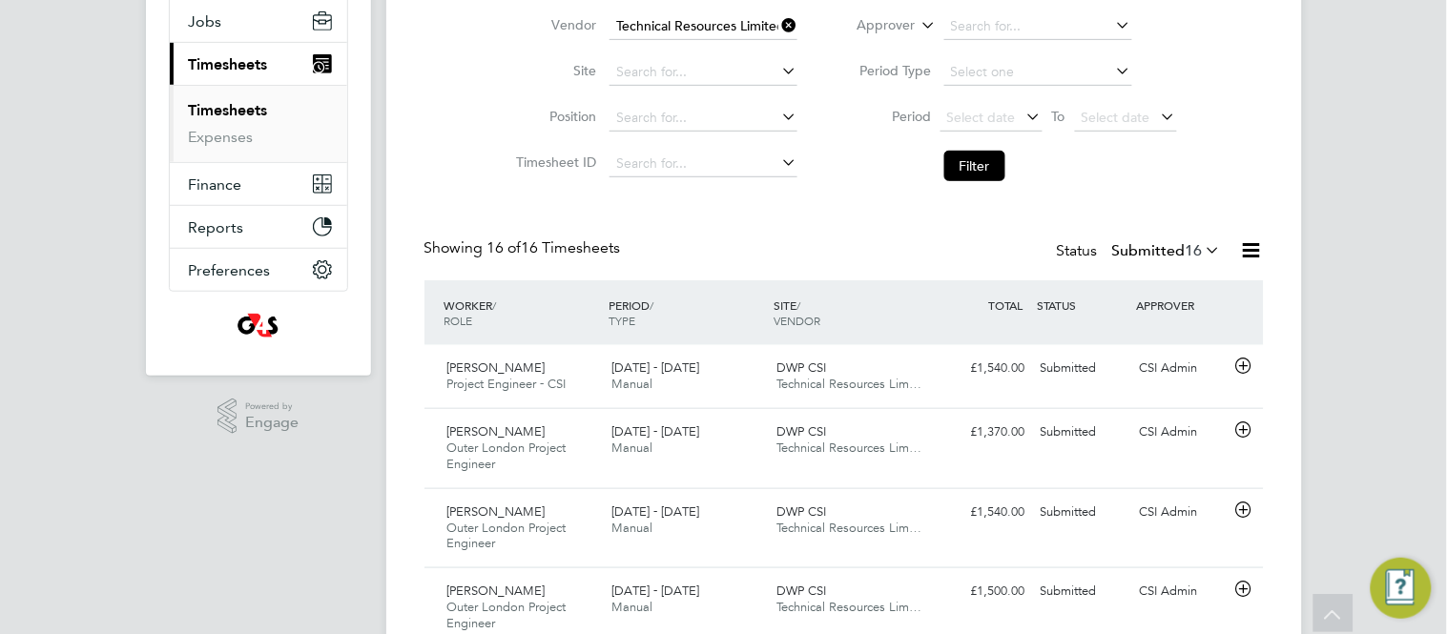
click at [778, 16] on icon at bounding box center [778, 24] width 0 height 27
click at [691, 35] on input at bounding box center [703, 26] width 188 height 27
type input "s"
click at [679, 61] on li "Hp4 Recruitment Ltd" at bounding box center [703, 53] width 190 height 26
type input "Hp4 Recruitment Ltd"
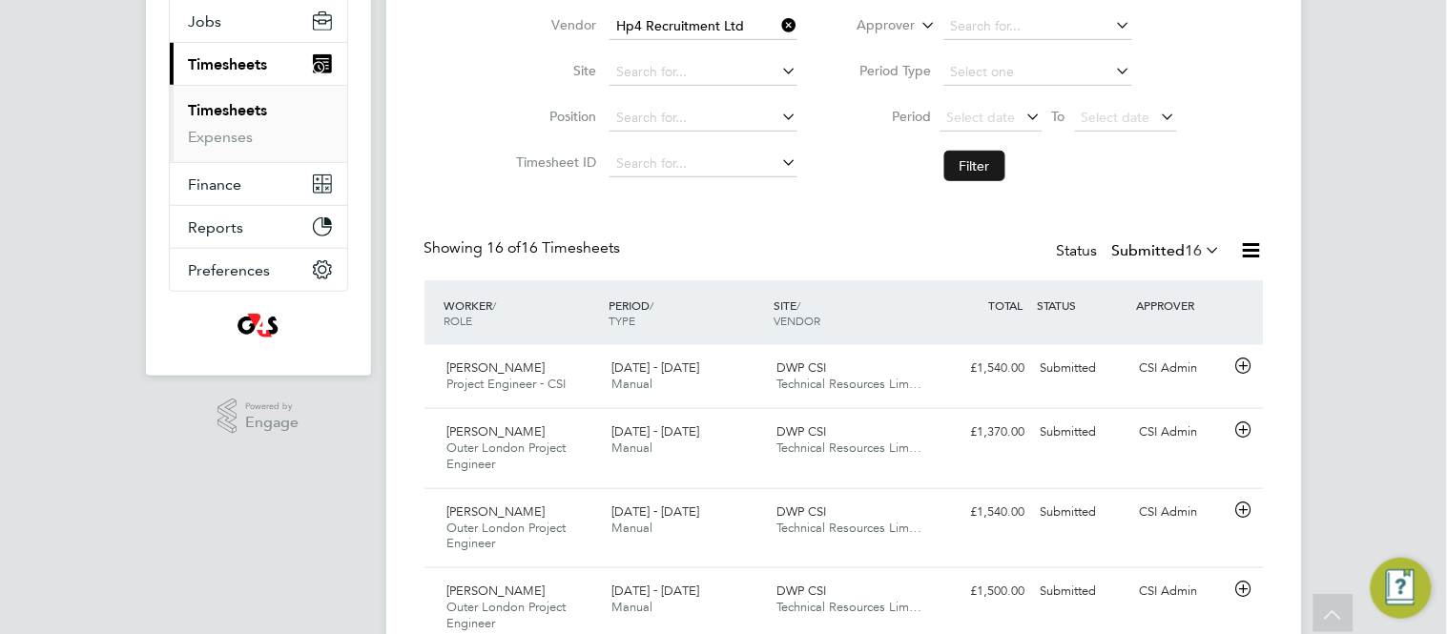
click at [981, 167] on button "Filter" at bounding box center [974, 166] width 61 height 31
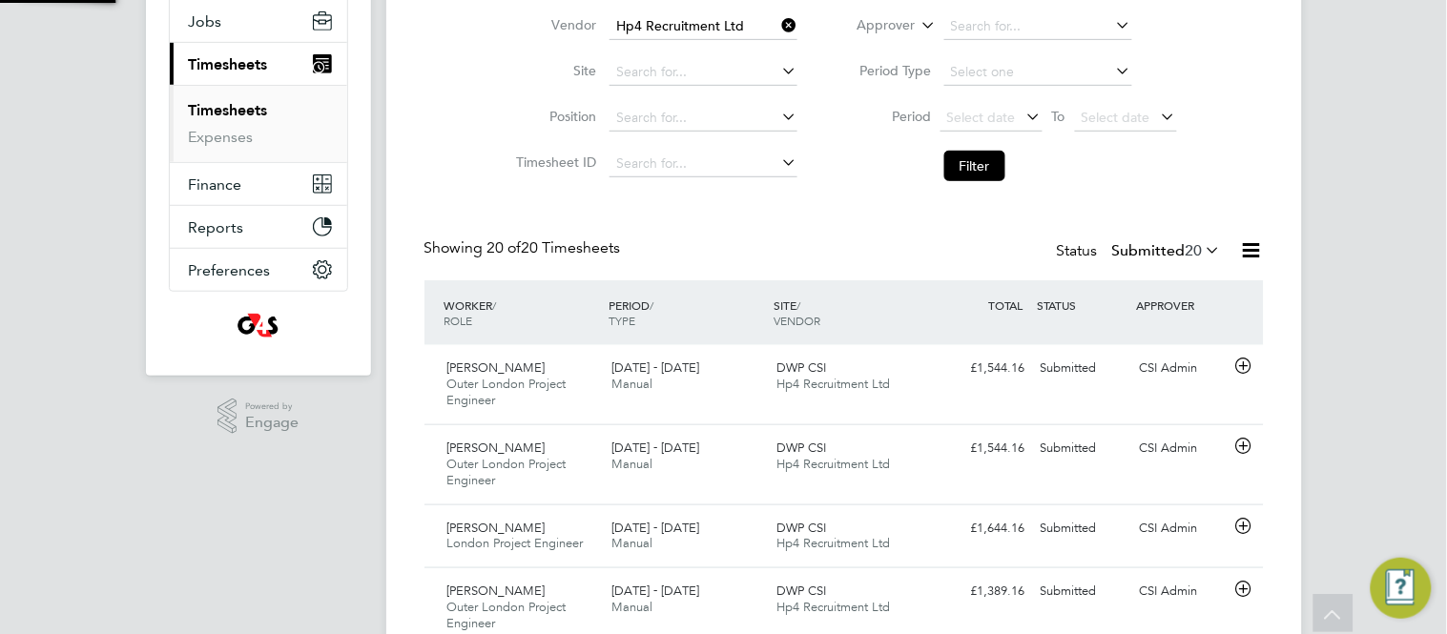
scroll to position [10, 10]
click at [460, 180] on div "Client Config Vendor Hp4 Recruitment Ltd Site Position Timesheet ID Approved On…" at bounding box center [843, 69] width 839 height 242
